Goal: Entertainment & Leisure: Consume media (video, audio)

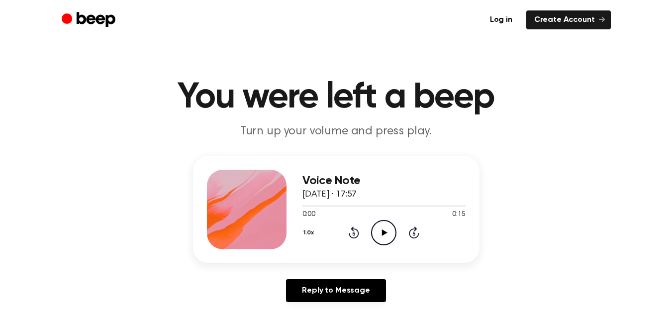
click at [392, 236] on icon "Play Audio" at bounding box center [383, 232] width 25 height 25
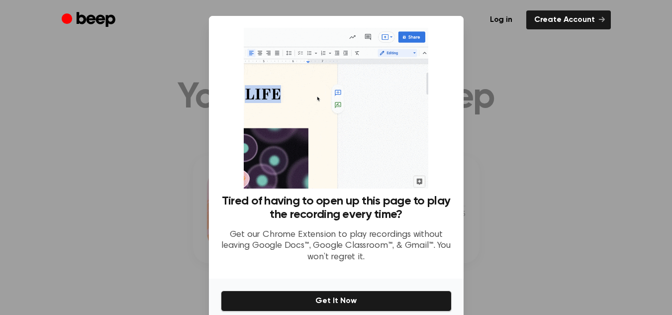
scroll to position [44, 0]
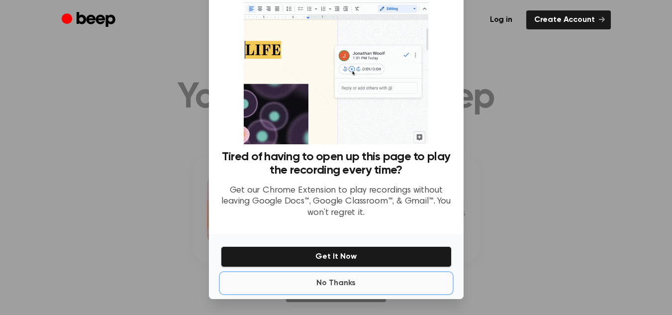
click at [346, 285] on button "No Thanks" at bounding box center [336, 283] width 231 height 20
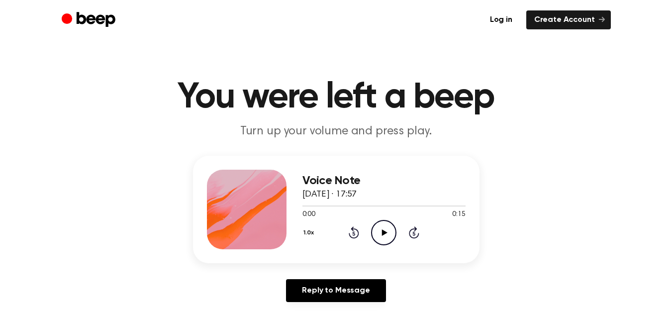
click at [381, 230] on icon "Play Audio" at bounding box center [383, 232] width 25 height 25
click at [377, 228] on icon "Play Audio" at bounding box center [383, 232] width 25 height 25
click at [430, 205] on div at bounding box center [376, 205] width 148 height 1
click at [412, 205] on div at bounding box center [373, 205] width 143 height 1
click at [387, 237] on icon "Play Audio" at bounding box center [383, 232] width 25 height 25
